Goal: Check status: Verify the current state of an ongoing process or item

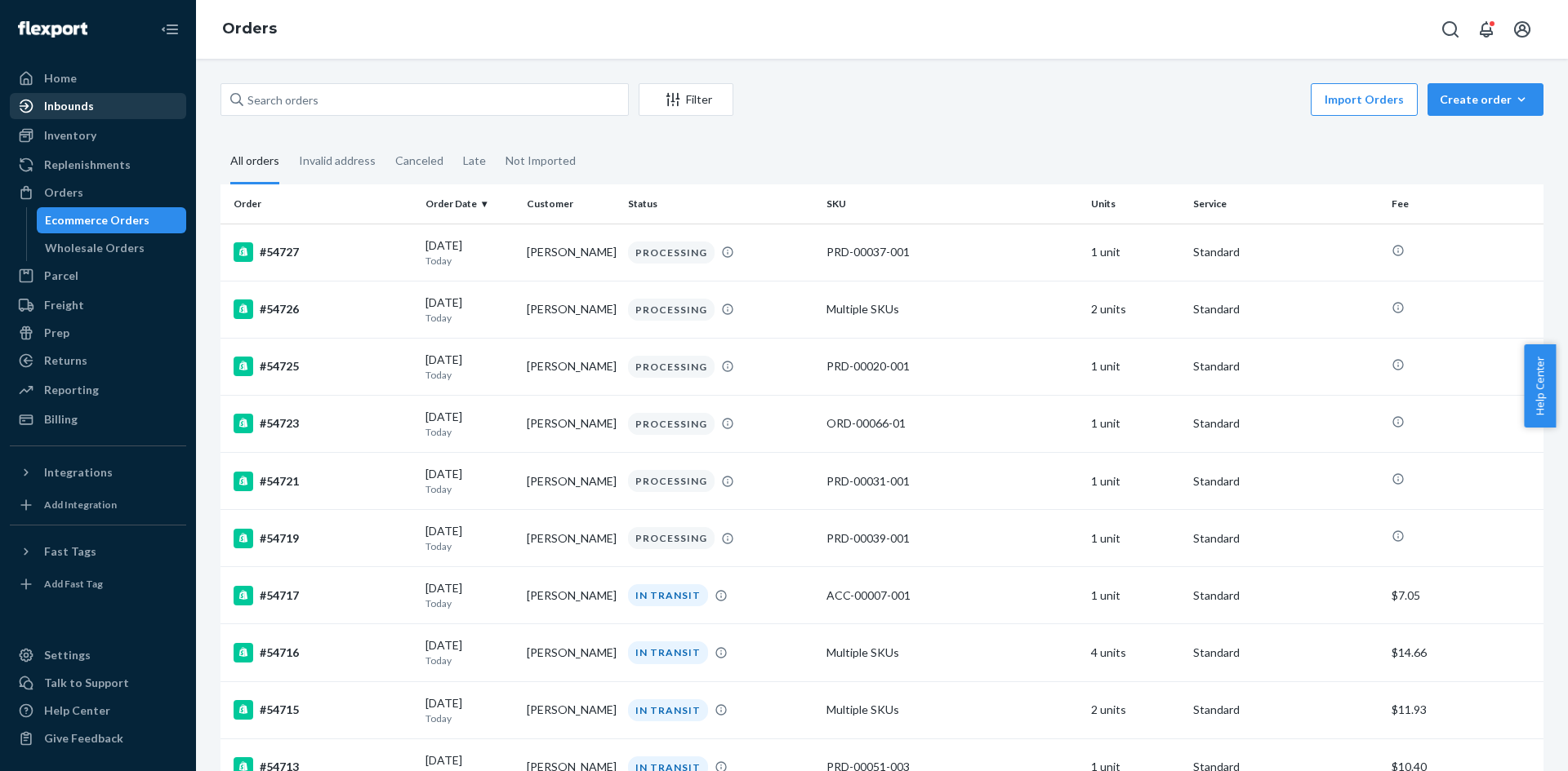
click at [80, 112] on div "Inbounds" at bounding box center [69, 106] width 50 height 16
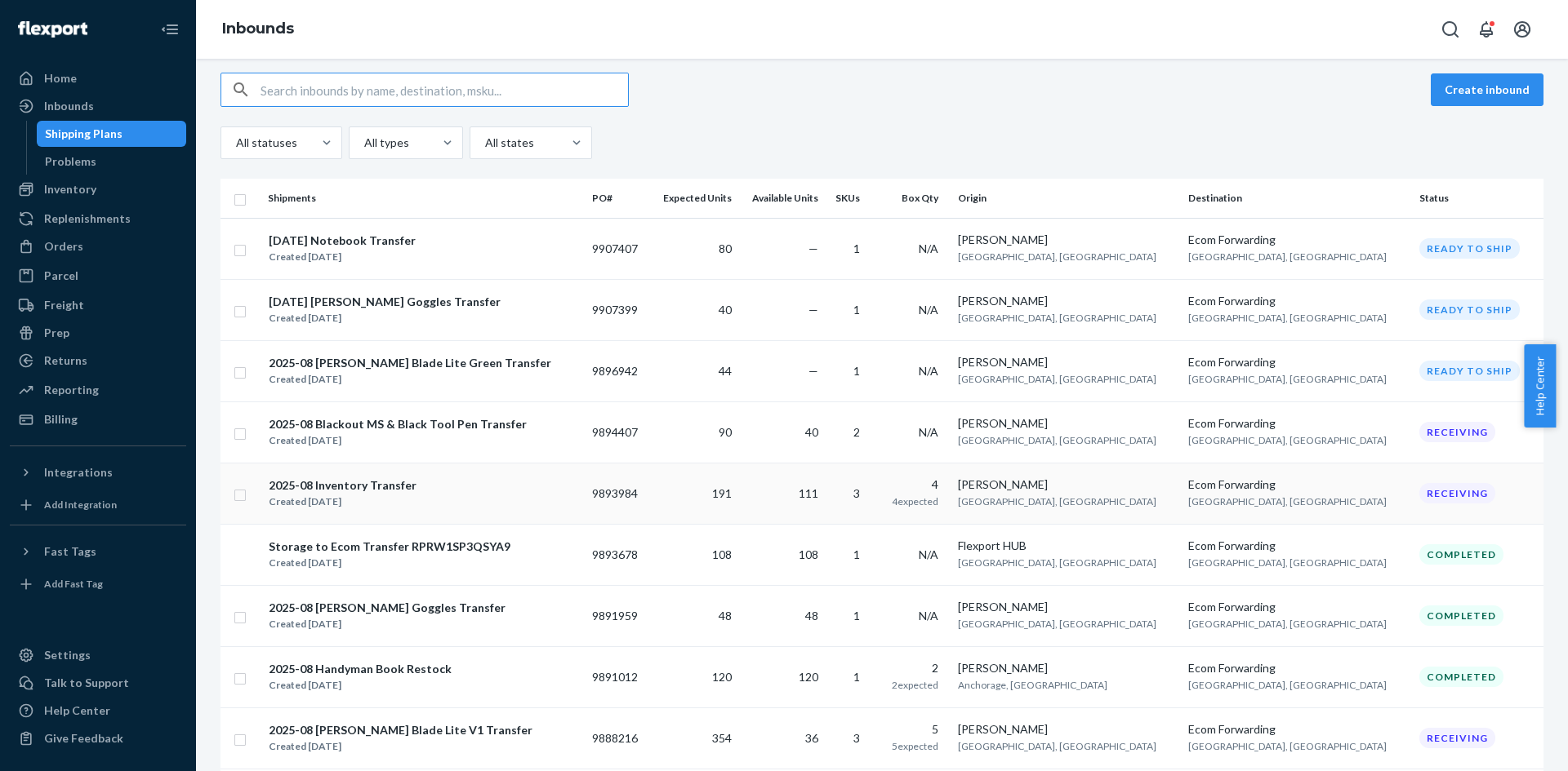
scroll to position [163, 0]
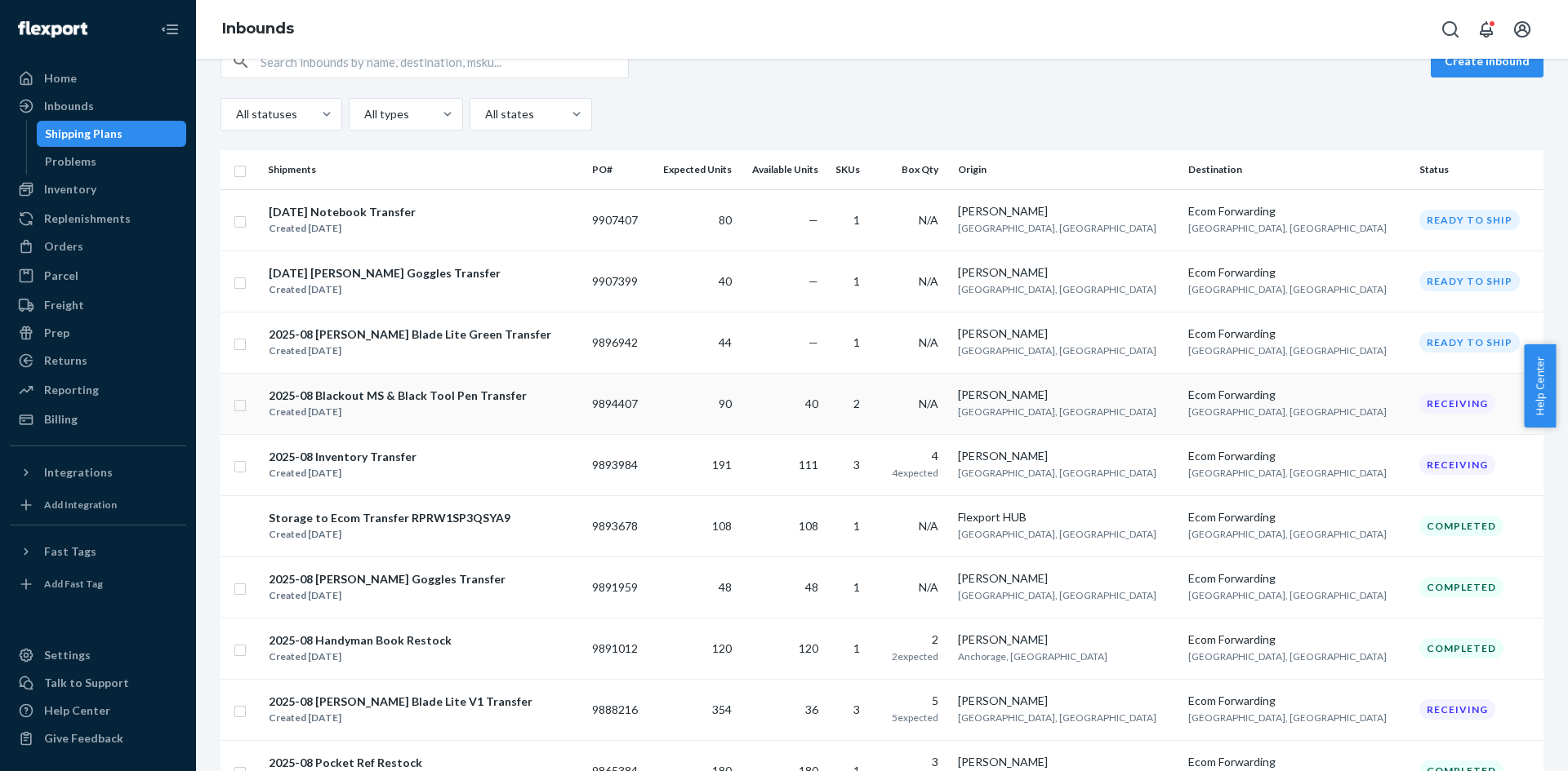
click at [309, 421] on td "2025-08 Blackout MS & Black Tool Pen Transfer Created Aug 11, 2025" at bounding box center [424, 404] width 324 height 62
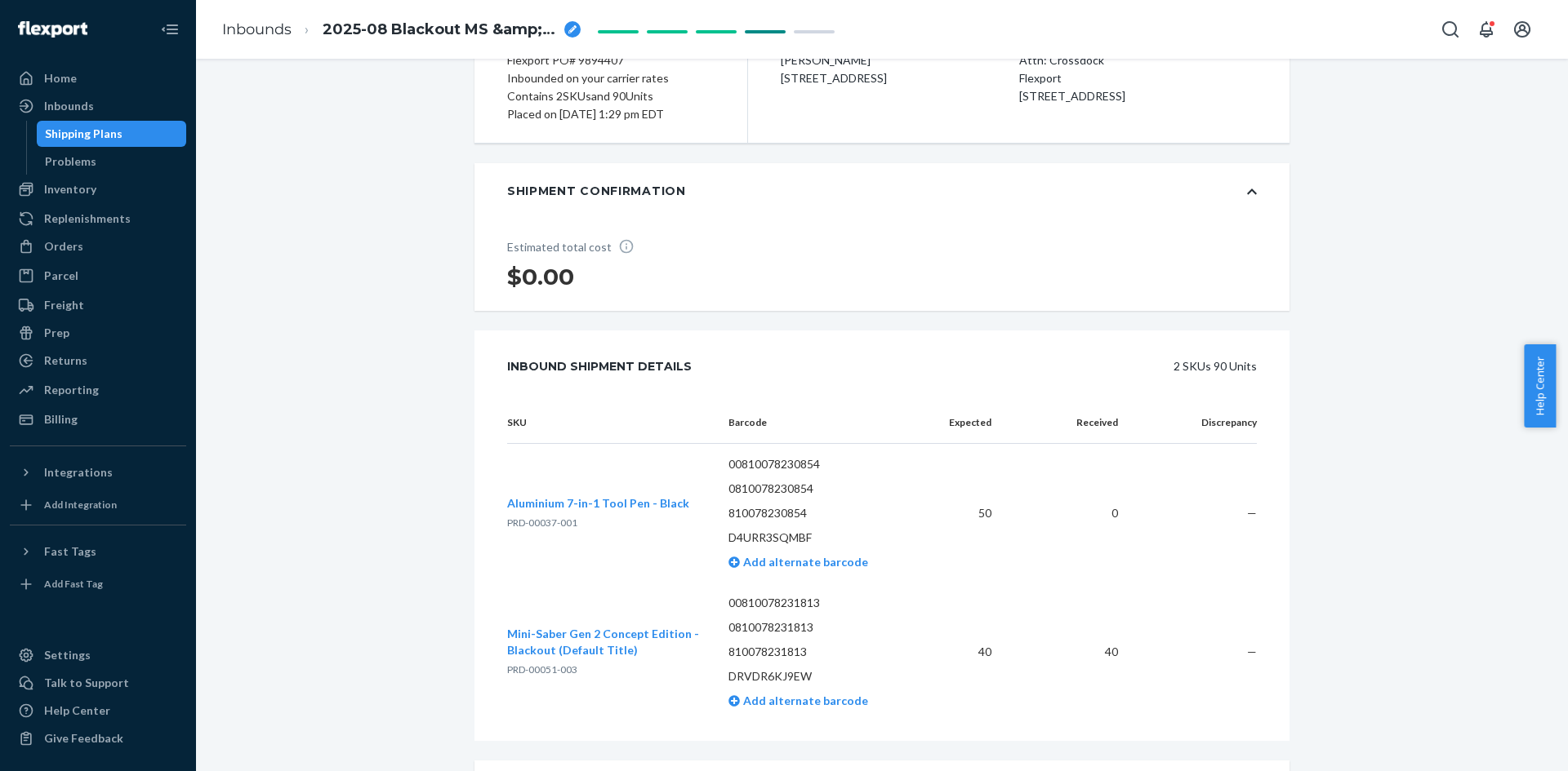
scroll to position [327, 0]
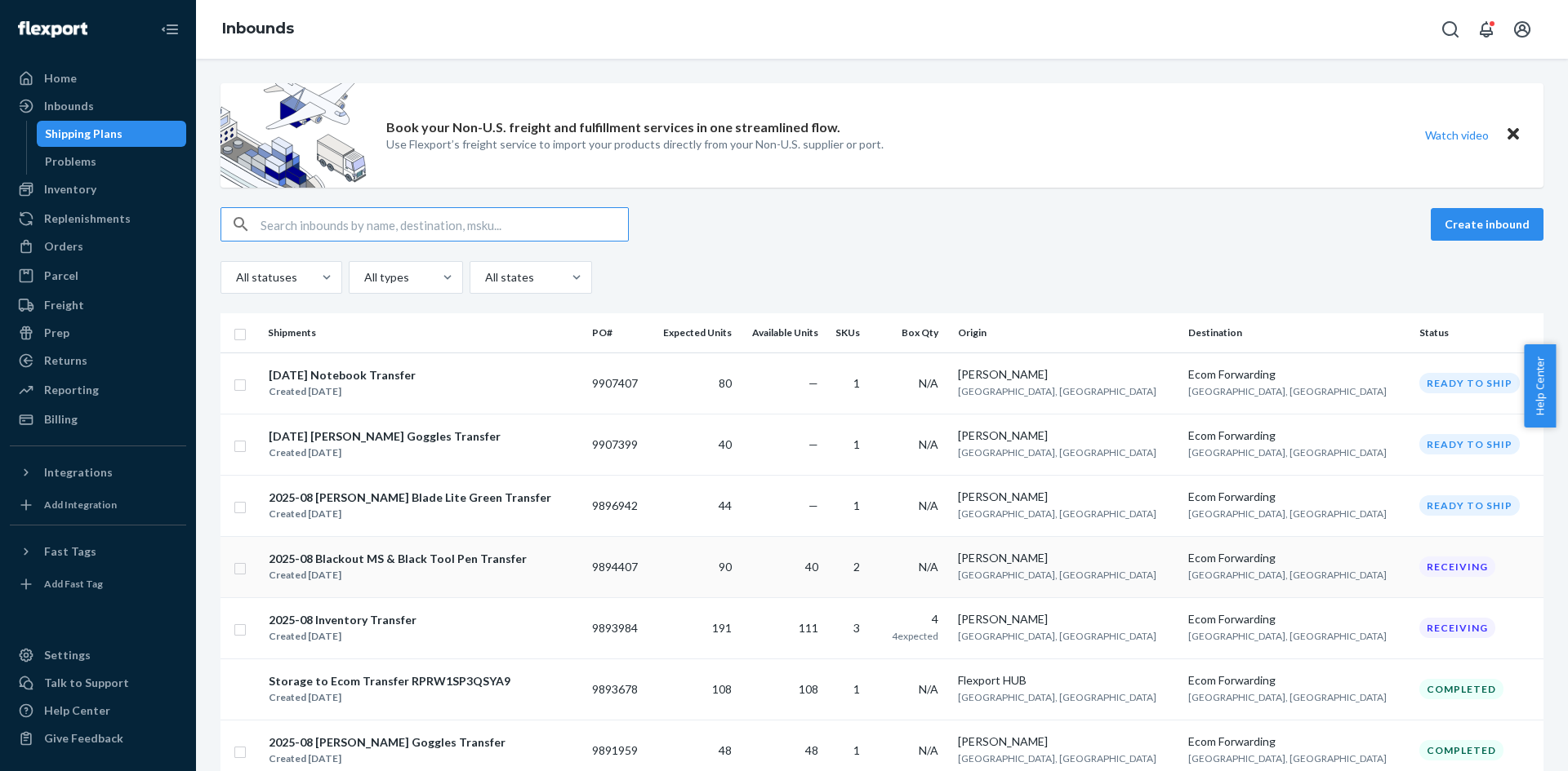
scroll to position [81, 0]
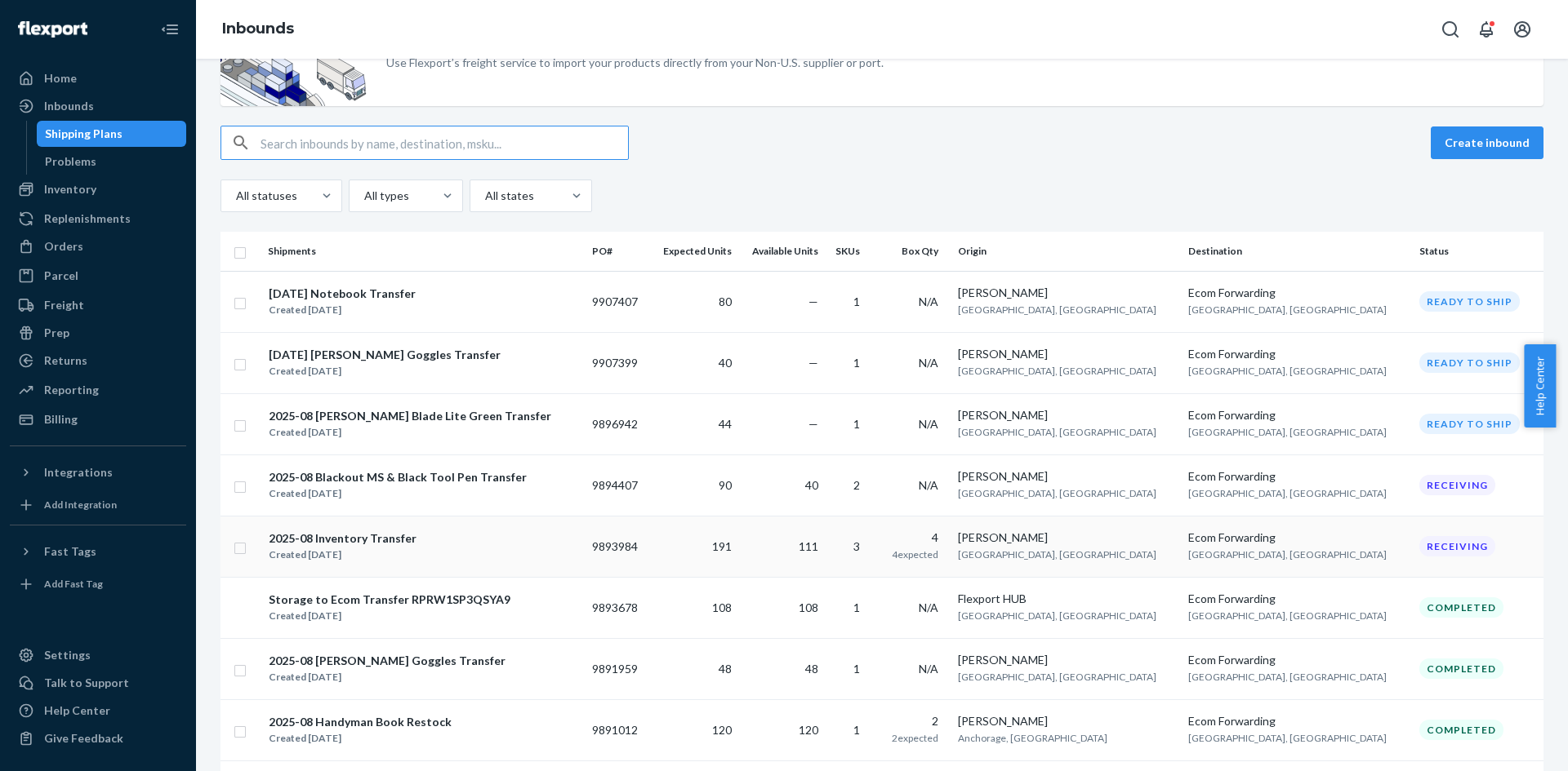
click at [358, 554] on div "Created Aug 11, 2025" at bounding box center [342, 555] width 148 height 16
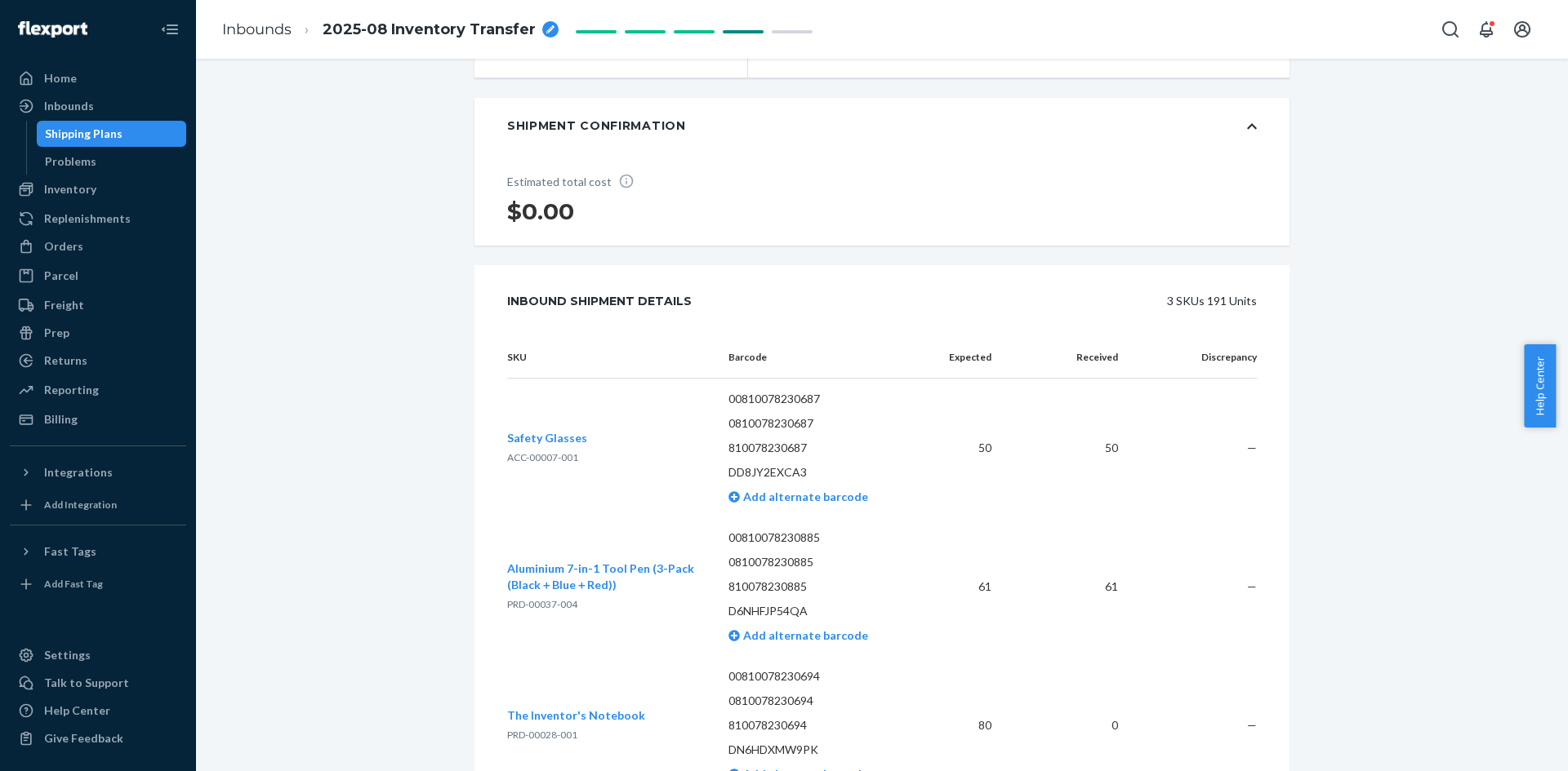
scroll to position [327, 0]
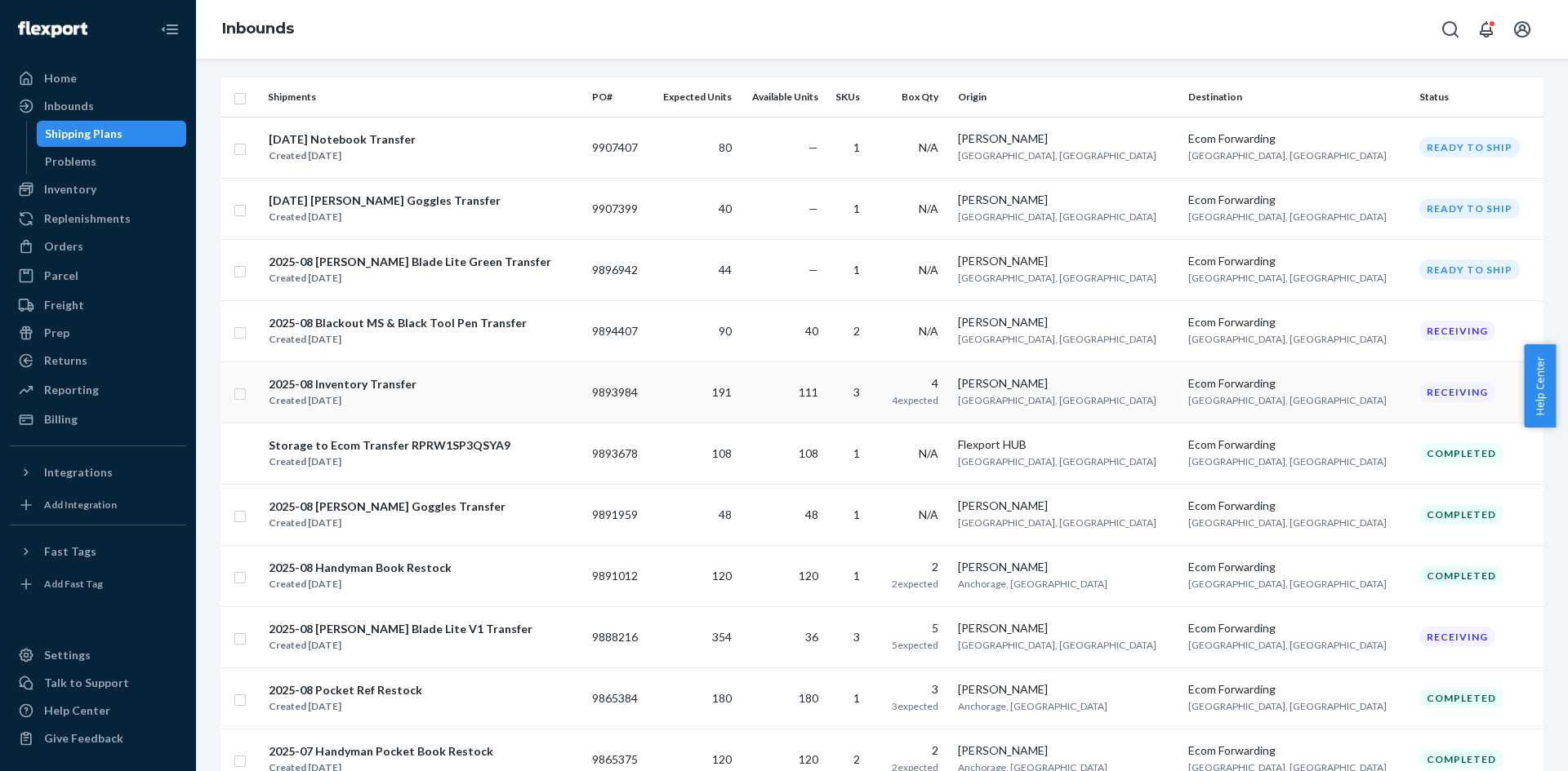
scroll to position [327, 0]
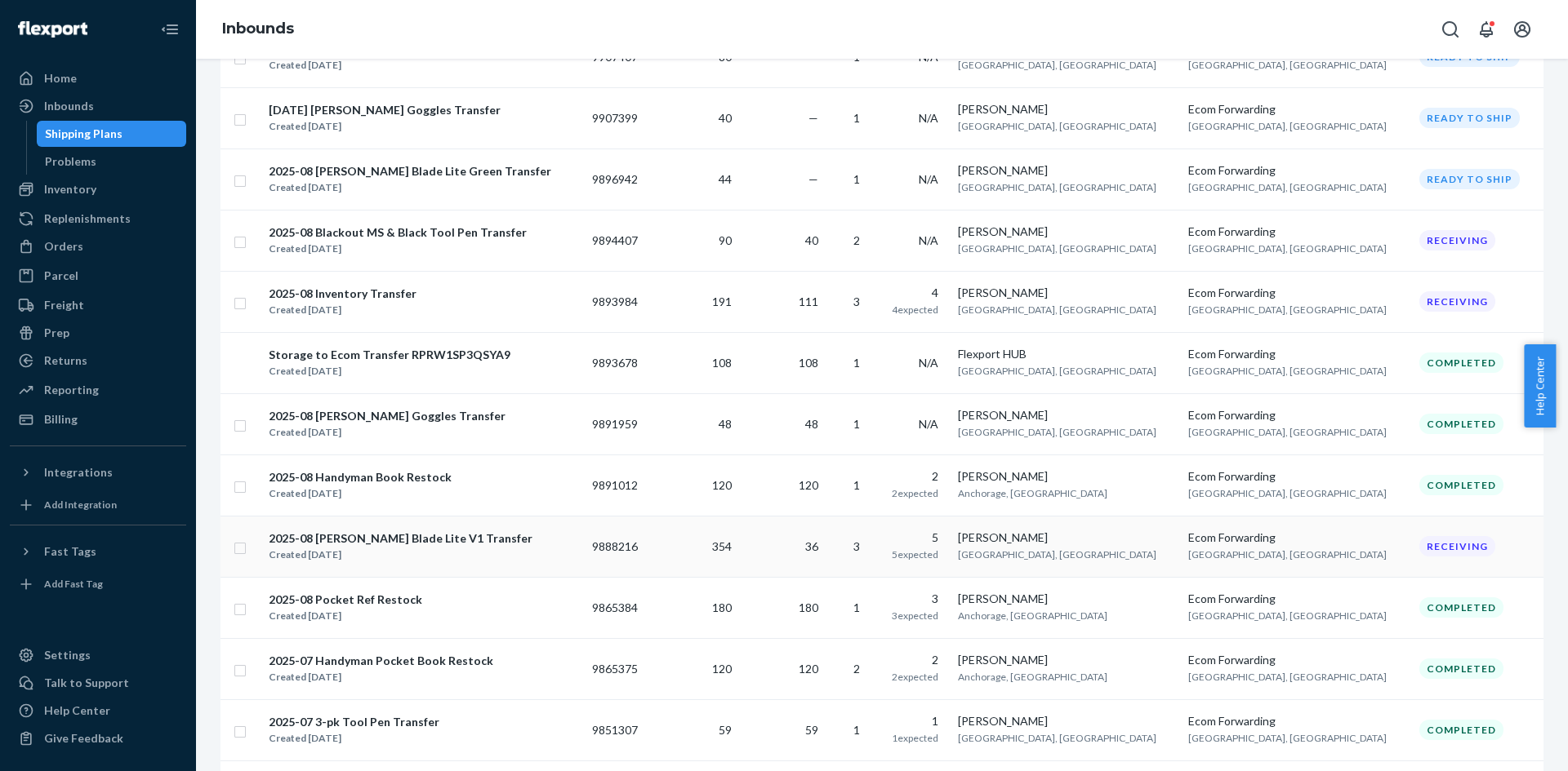
click at [366, 554] on div "Created Aug 5, 2025" at bounding box center [400, 555] width 263 height 16
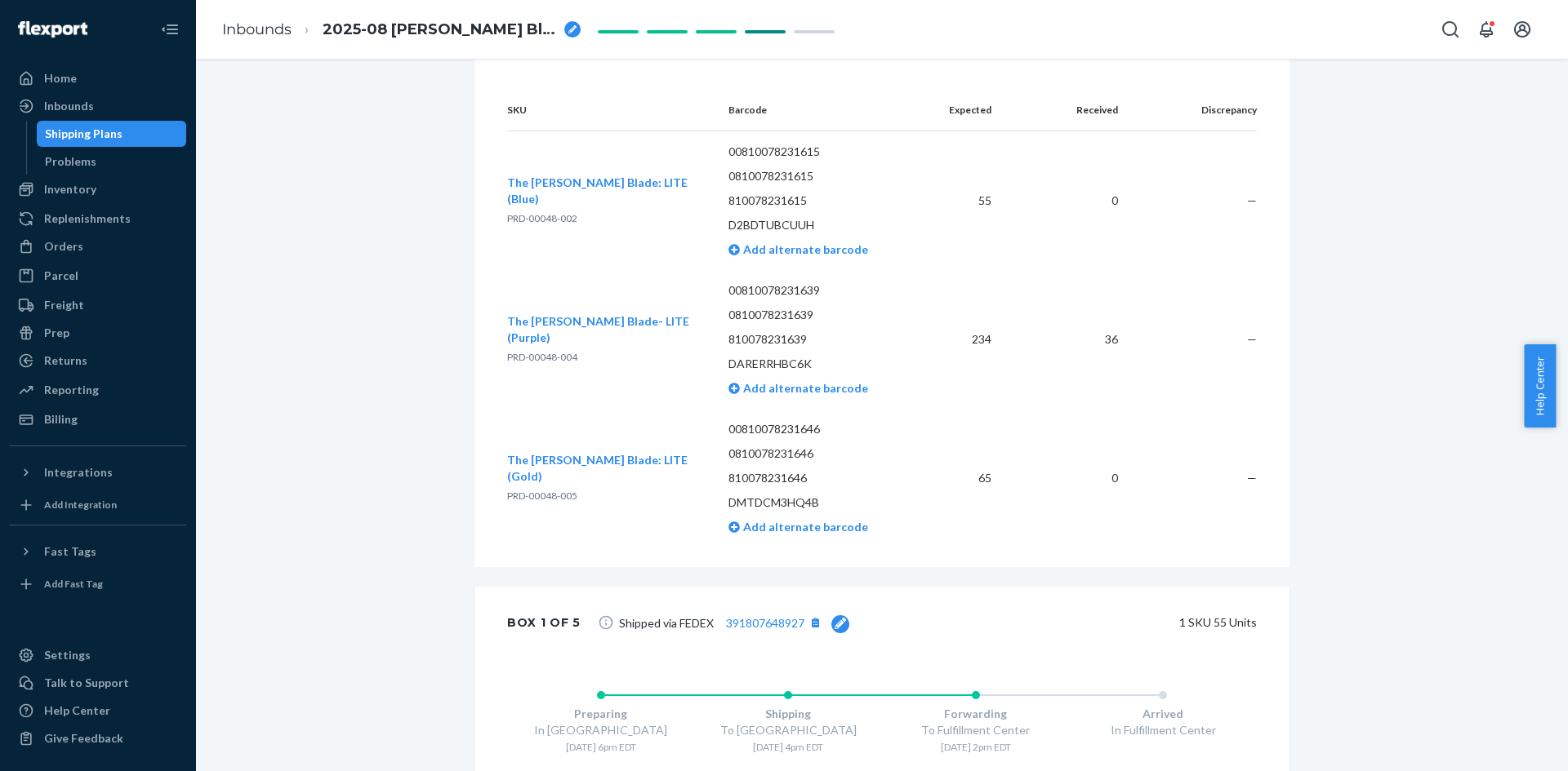
scroll to position [245, 0]
